Goal: Transaction & Acquisition: Book appointment/travel/reservation

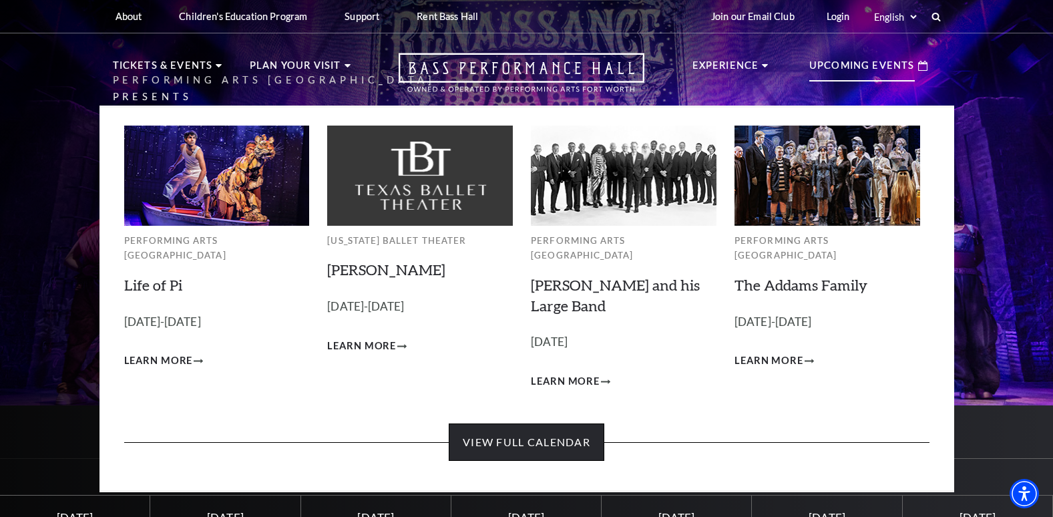
click at [522, 433] on link "View Full Calendar" at bounding box center [527, 441] width 156 height 37
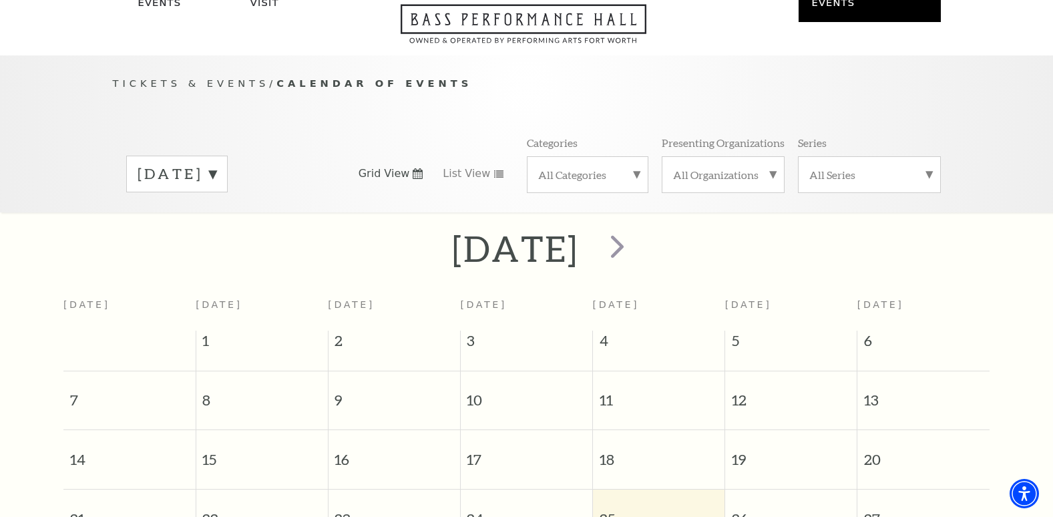
scroll to position [118, 0]
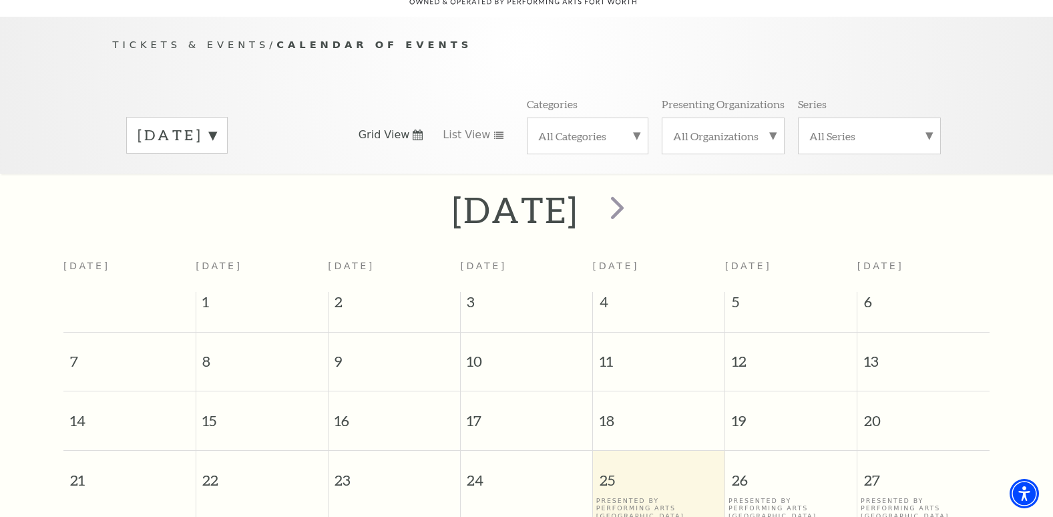
click at [216, 125] on label "September 2025" at bounding box center [177, 135] width 79 height 21
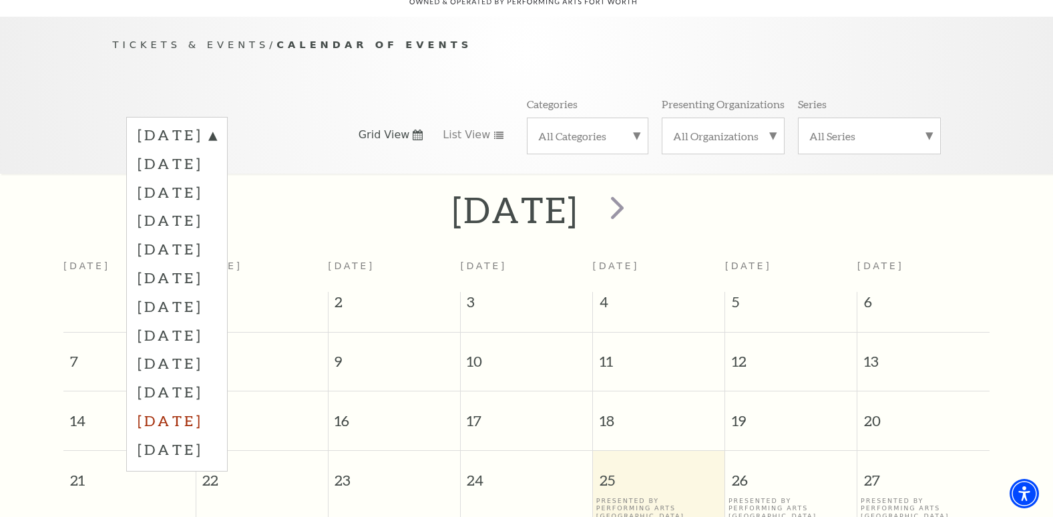
click at [216, 406] on label "July 2026" at bounding box center [177, 420] width 79 height 29
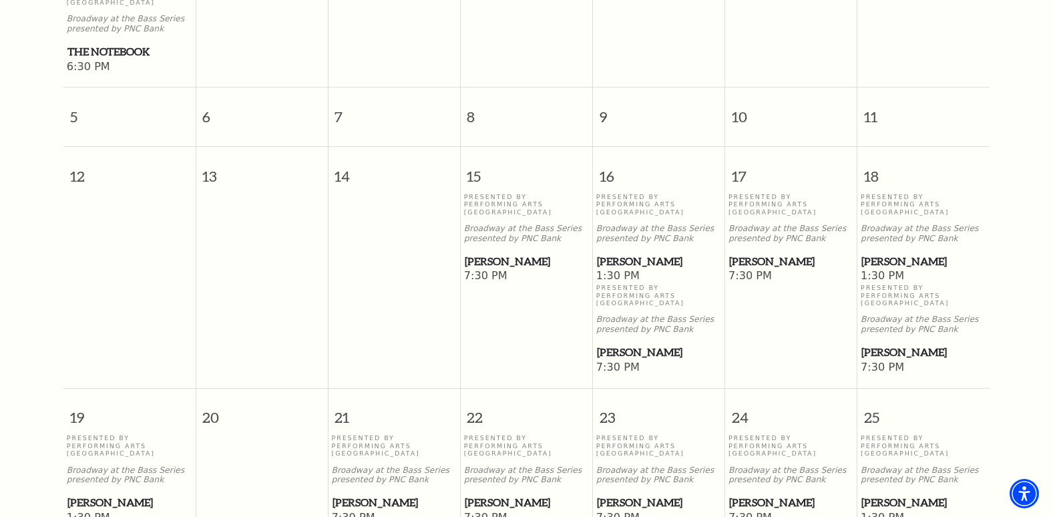
scroll to position [547, 0]
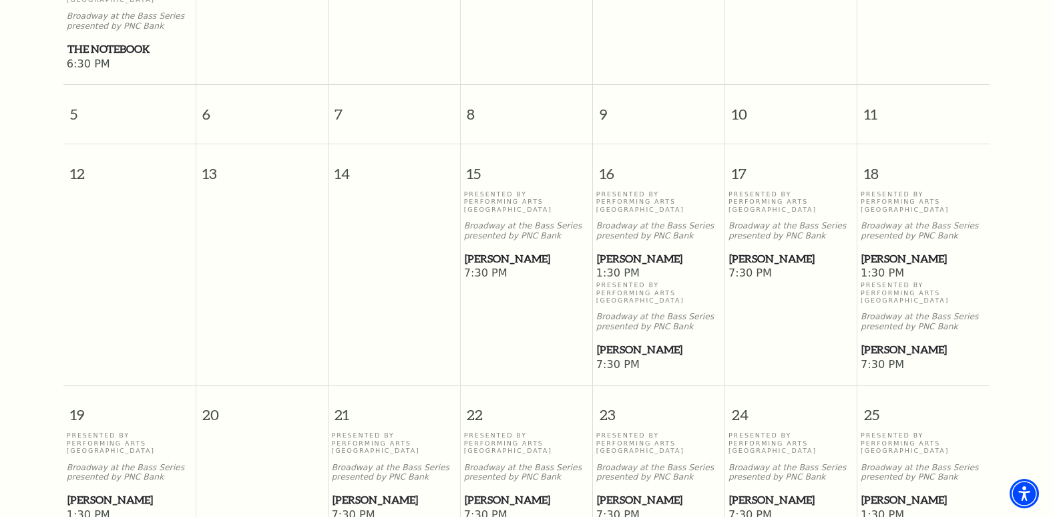
click at [901, 250] on span "[PERSON_NAME]" at bounding box center [923, 258] width 124 height 17
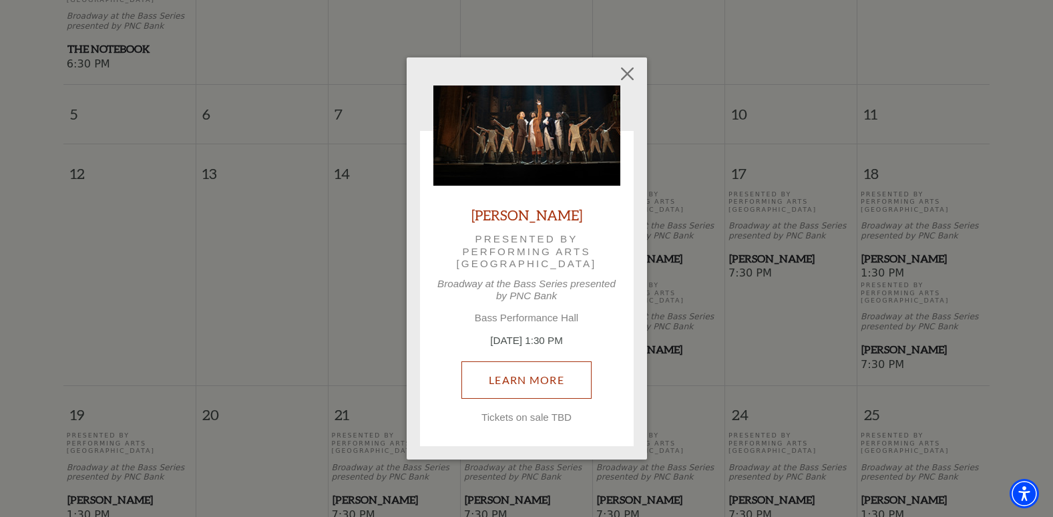
click at [545, 381] on link "Learn More" at bounding box center [526, 379] width 130 height 37
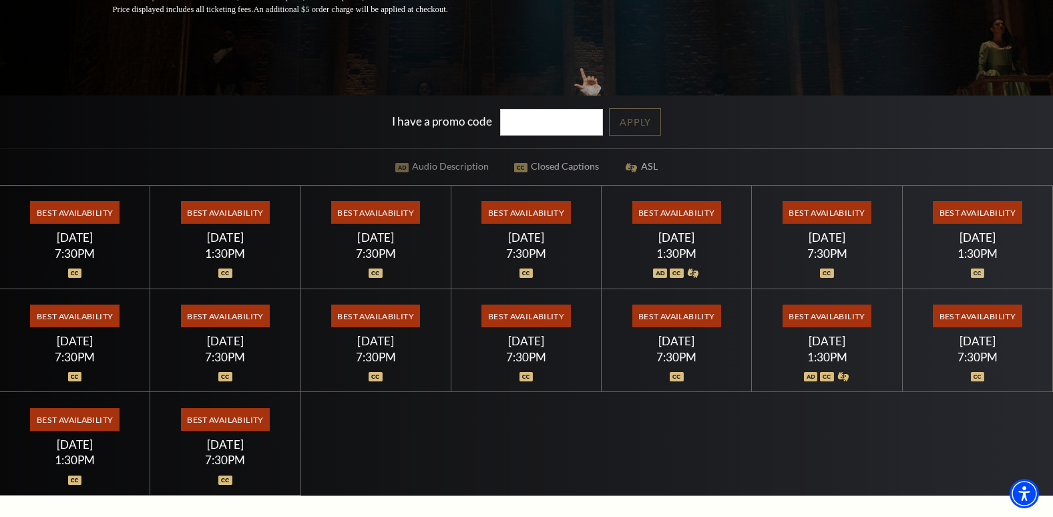
scroll to position [315, 0]
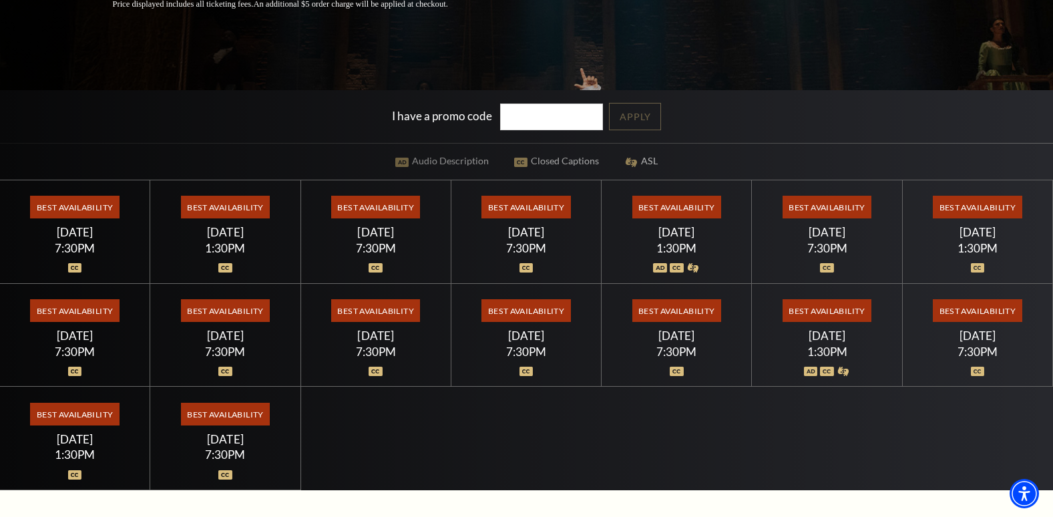
click at [802, 206] on span "Best Availability" at bounding box center [826, 207] width 89 height 23
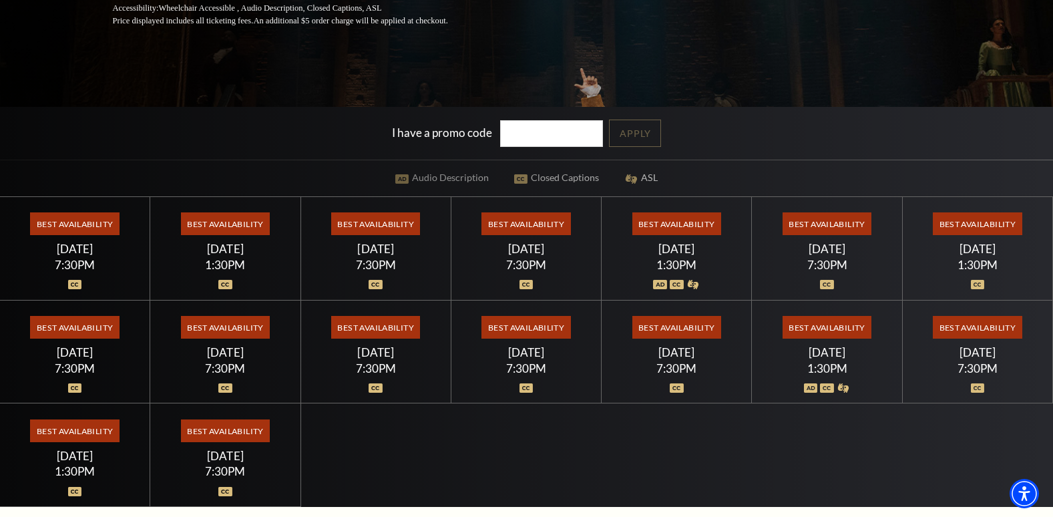
scroll to position [310, 0]
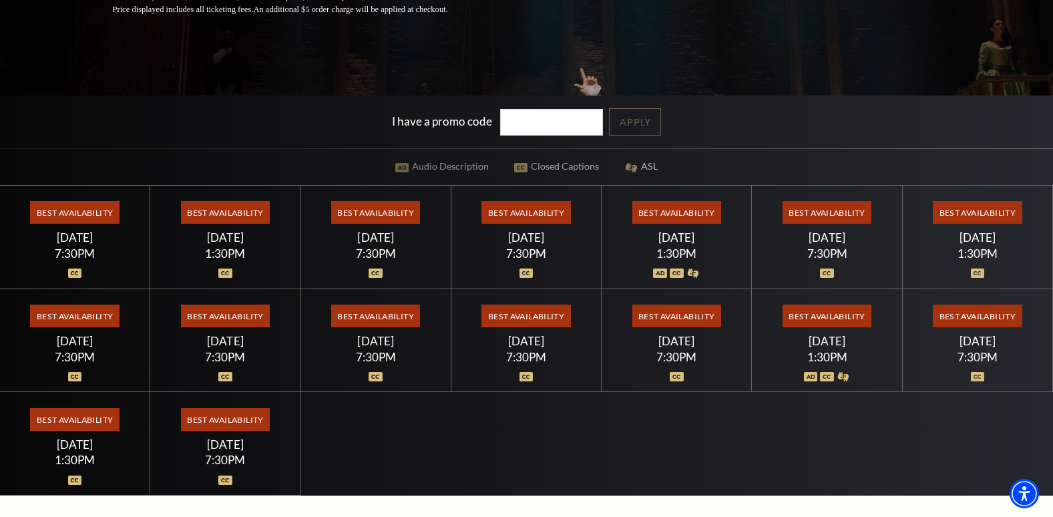
click at [646, 212] on span "Best Availability" at bounding box center [676, 212] width 89 height 23
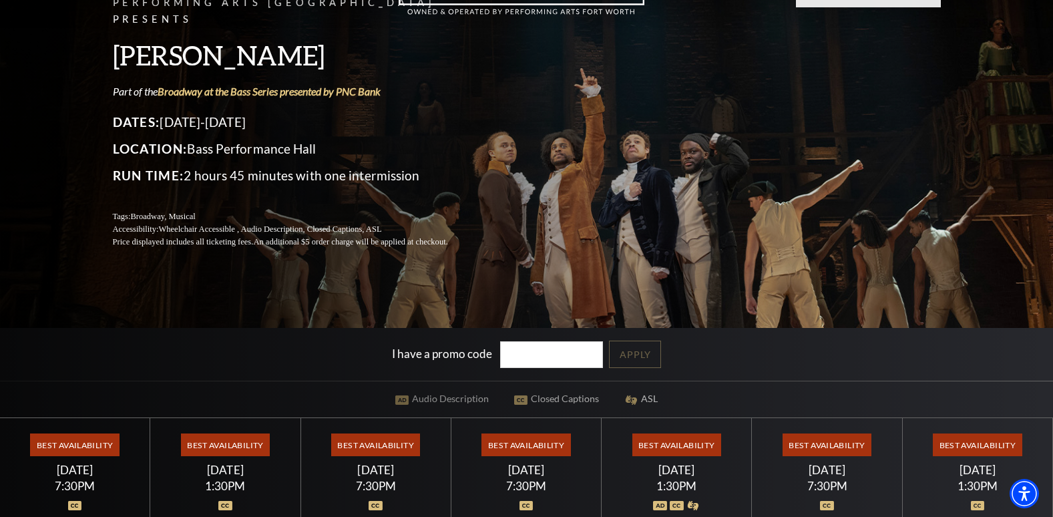
scroll to position [0, 0]
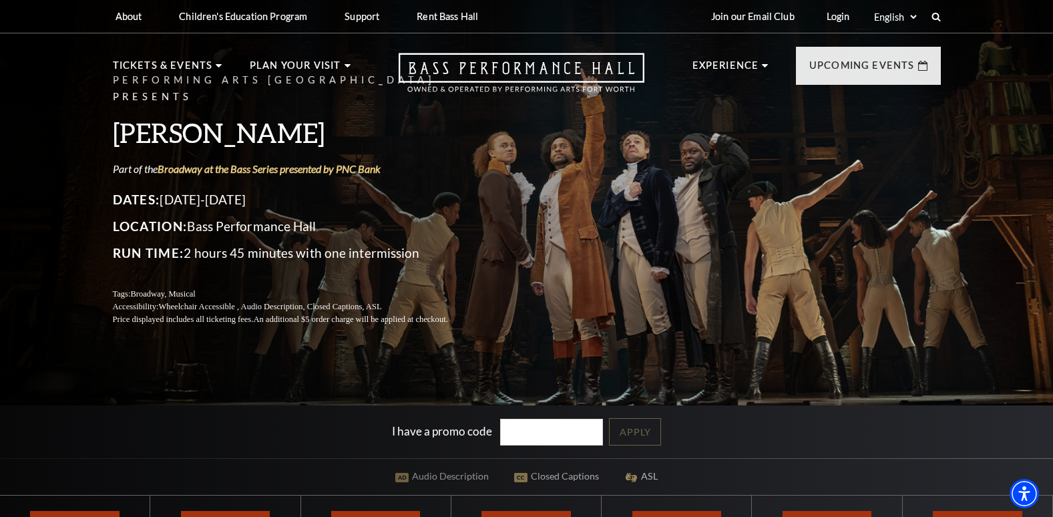
click at [76, 87] on header "About Performing Arts Fort Worth Bass Performance Hall Maddox Muse Center Resid…" at bounding box center [526, 52] width 1053 height 105
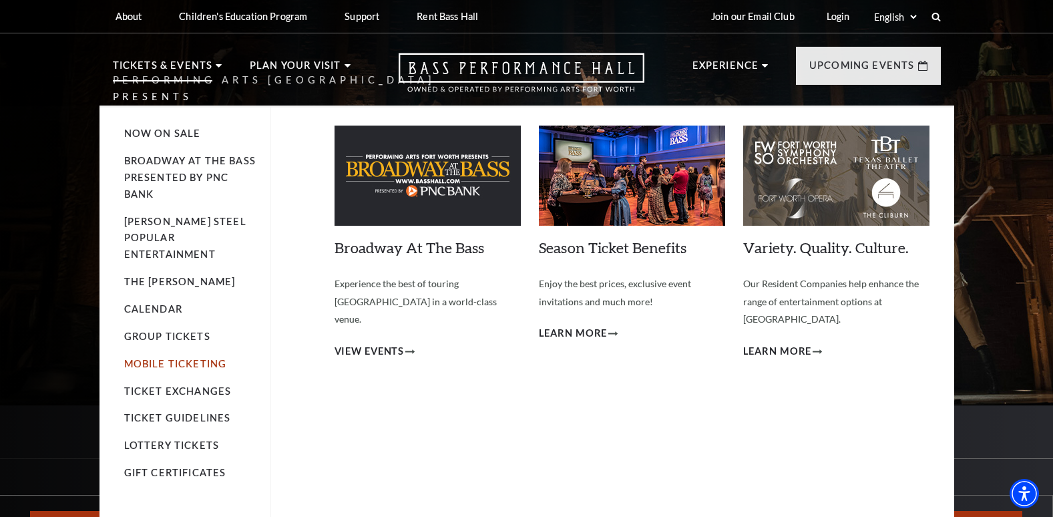
click at [186, 358] on link "Mobile Ticketing" at bounding box center [175, 363] width 103 height 11
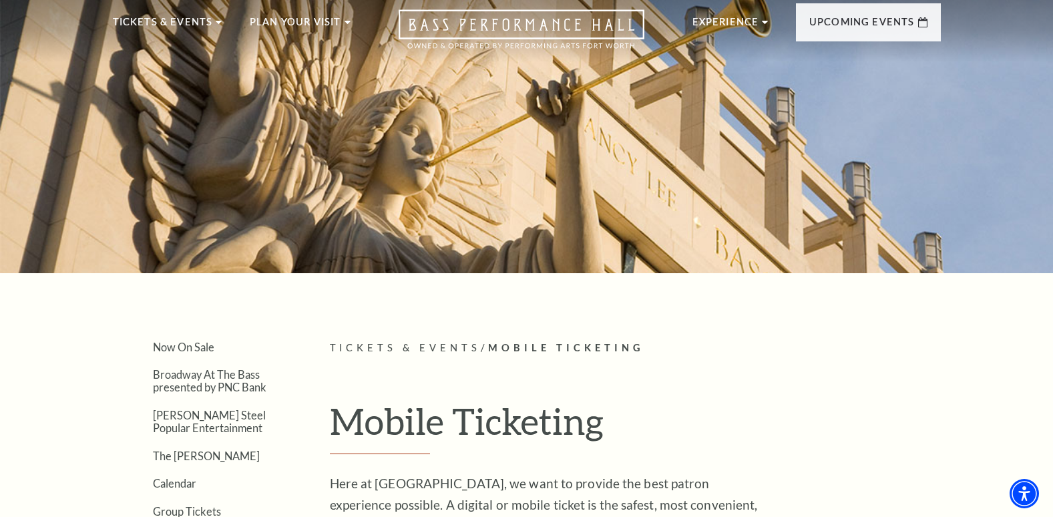
scroll to position [35, 0]
